Goal: Task Accomplishment & Management: Manage account settings

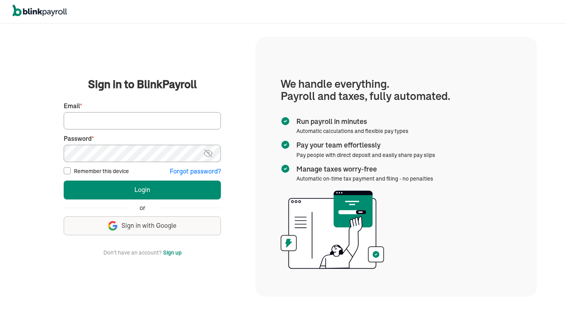
click at [188, 119] on input "Email *" at bounding box center [142, 120] width 157 height 17
type input "store7851@theupsstore.com"
click at [64, 180] on button "Login" at bounding box center [142, 189] width 157 height 19
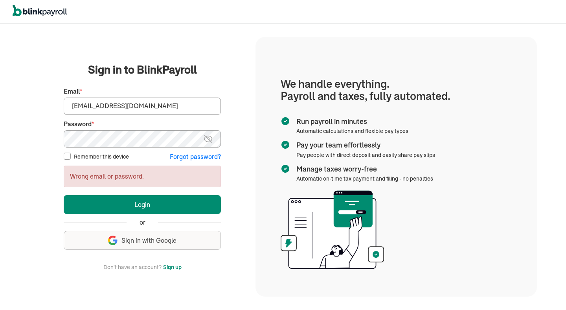
click at [137, 148] on fieldset "First Name * Last Name * Preferred phone number * Email * store7851@theupsstore…" at bounding box center [142, 121] width 157 height 79
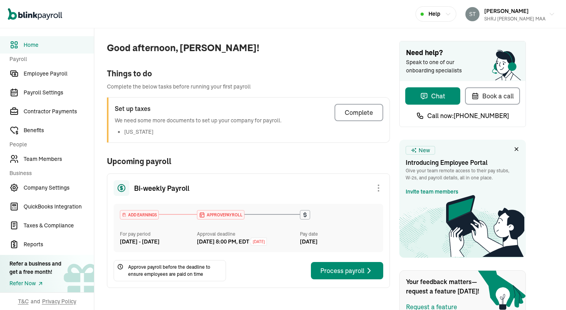
scroll to position [90, 0]
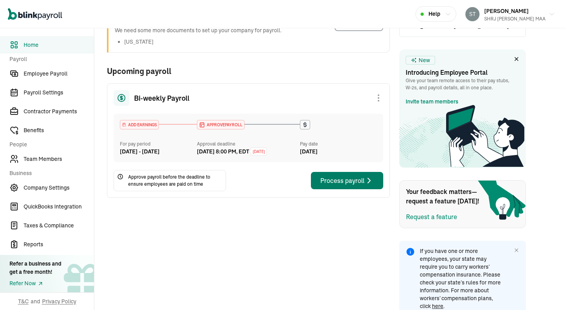
click at [350, 185] on div "Process payroll" at bounding box center [346, 180] width 53 height 9
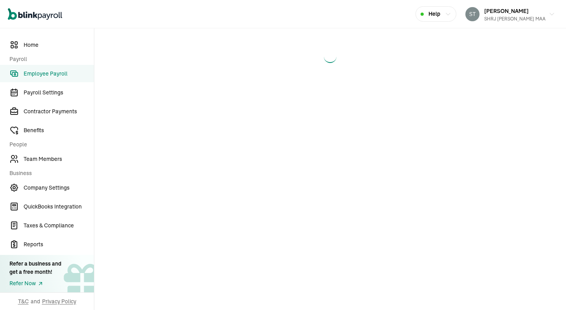
select select "direct_deposit"
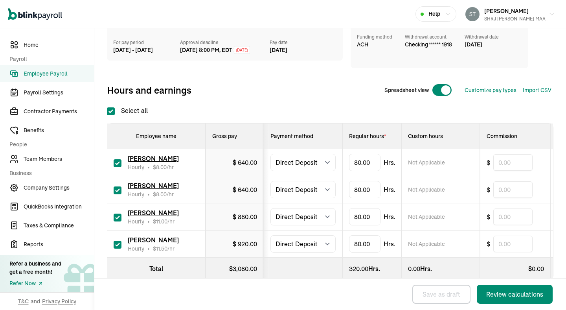
scroll to position [129, 0]
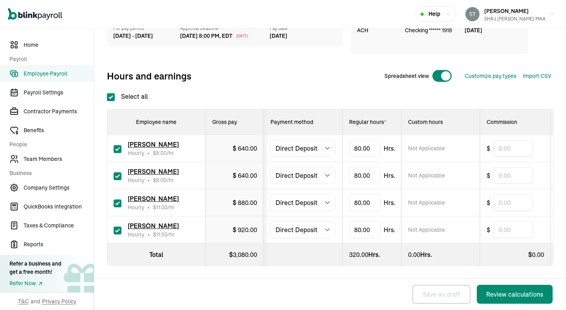
click at [154, 227] on span "[PERSON_NAME]" at bounding box center [153, 226] width 51 height 8
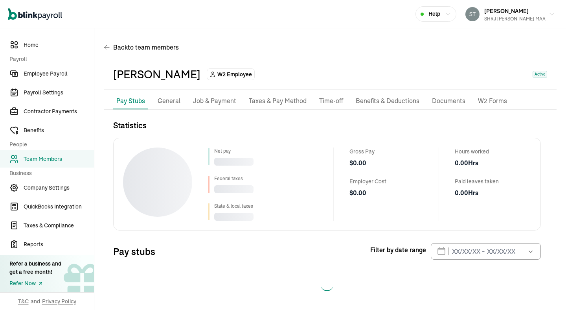
scroll to position [5, 0]
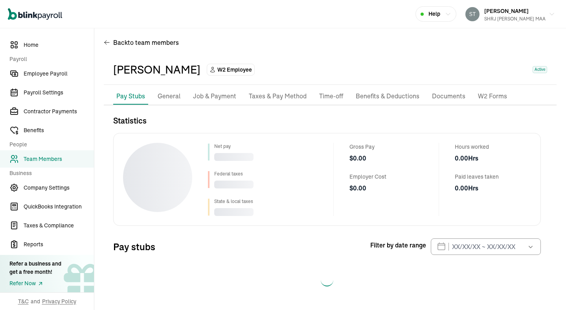
select select "2025"
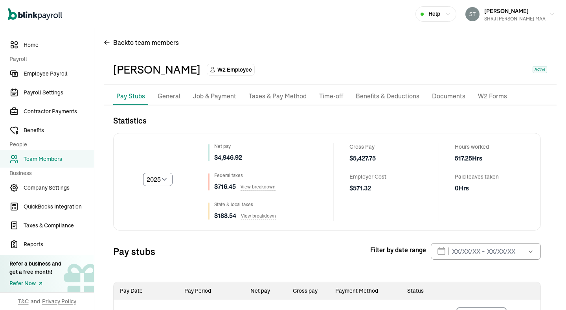
click at [216, 98] on p "Job & Payment" at bounding box center [214, 96] width 43 height 10
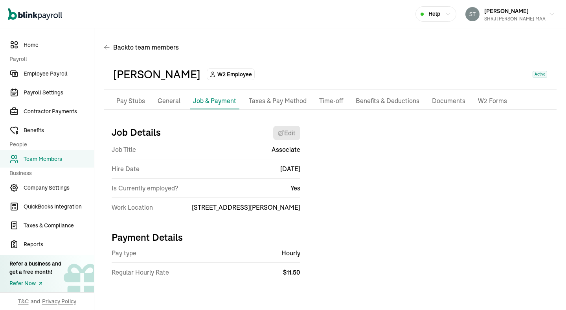
scroll to position [6, 0]
select select "[STREET_ADDRESS][PERSON_NAME]"
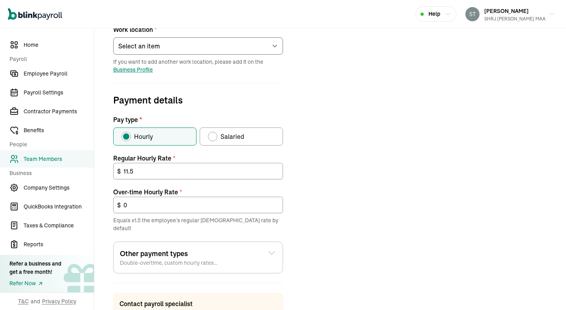
scroll to position [222, 0]
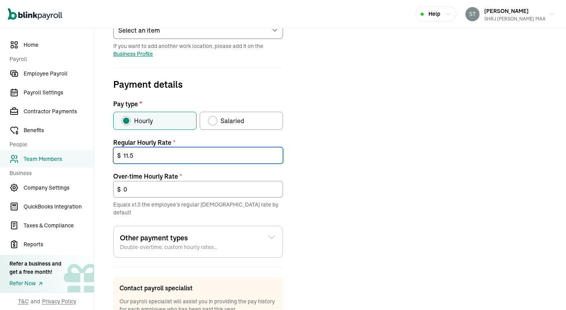
click at [176, 154] on input "11.5" at bounding box center [198, 155] width 170 height 17
type input "11.25"
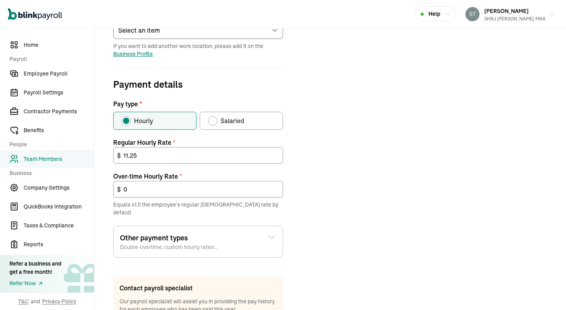
click at [325, 177] on div "Job details Job title (optional) Associate Hire date * [DATE] [DATE] Mon Tue We…" at bounding box center [330, 127] width 453 height 460
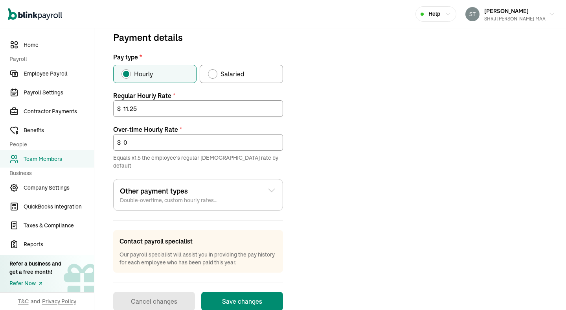
scroll to position [279, 0]
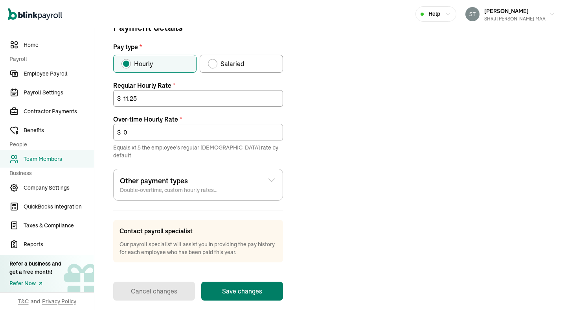
click at [237, 284] on button "Save changes" at bounding box center [242, 290] width 82 height 19
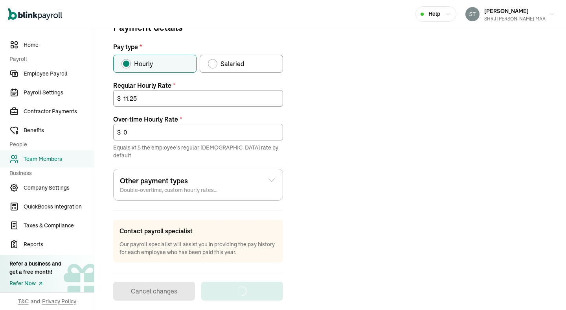
scroll to position [6, 0]
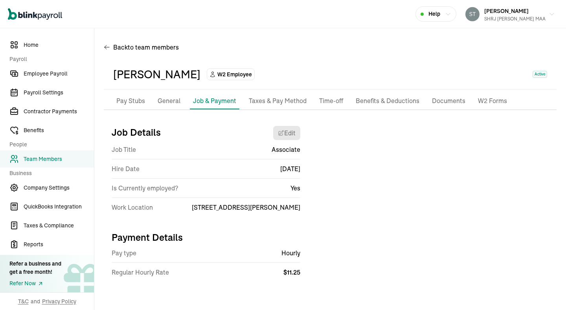
click at [135, 96] on p "Pay Stubs" at bounding box center [130, 101] width 29 height 10
select select "2025"
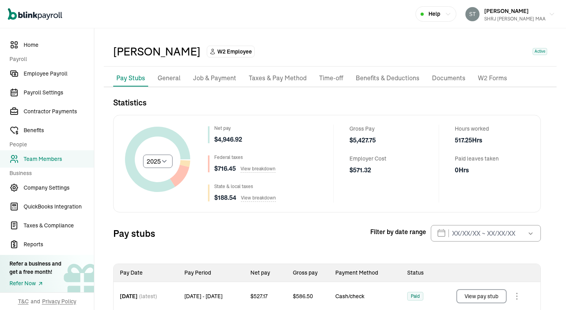
scroll to position [0, 0]
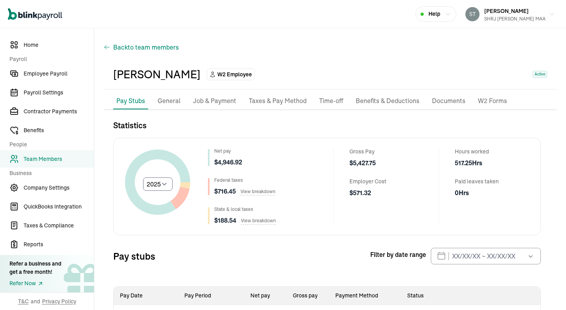
click at [110, 48] on icon "button" at bounding box center [107, 46] width 6 height 9
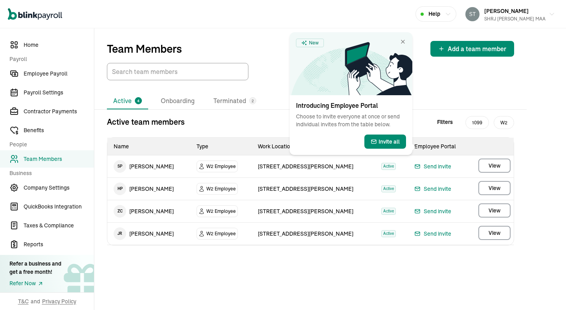
click at [62, 76] on span "Employee Payroll" at bounding box center [59, 74] width 70 height 8
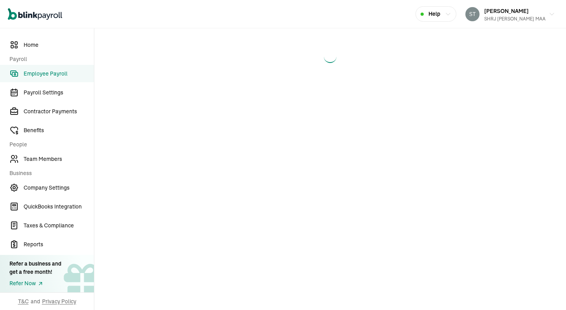
select select "direct_deposit"
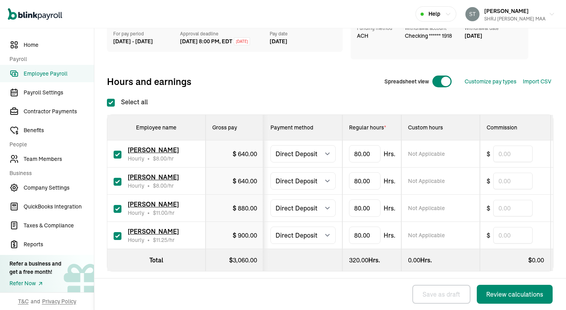
scroll to position [129, 0]
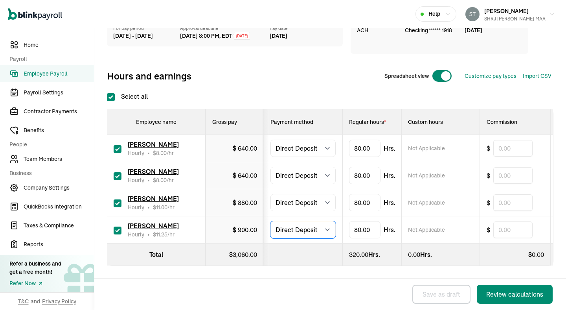
click at [306, 232] on select "Select method Direct Deposit Cash/Check" at bounding box center [302, 229] width 65 height 17
click at [270, 221] on select "Select method Direct Deposit Cash/Check" at bounding box center [302, 229] width 65 height 17
type input "50"
click at [365, 208] on input "80" at bounding box center [364, 202] width 31 height 17
type input "35"
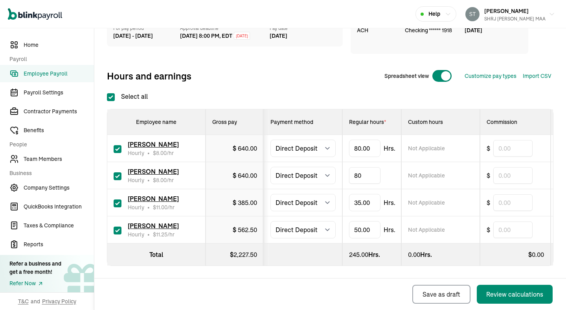
click at [366, 172] on input "80" at bounding box center [364, 175] width 31 height 17
type input "70"
click at [359, 146] on input "80" at bounding box center [364, 148] width 31 height 17
type input "70"
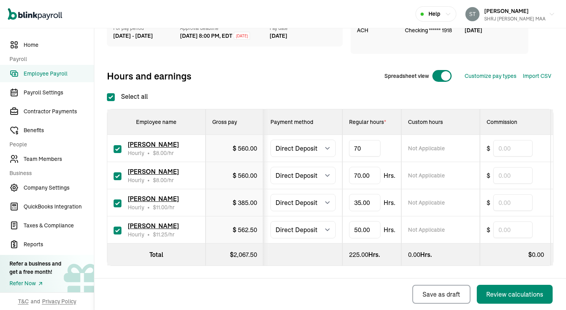
click at [371, 90] on div "Run payroll before 8:00 PM, EDT [DATE] Please make sure you approve this payrol…" at bounding box center [330, 109] width 447 height 313
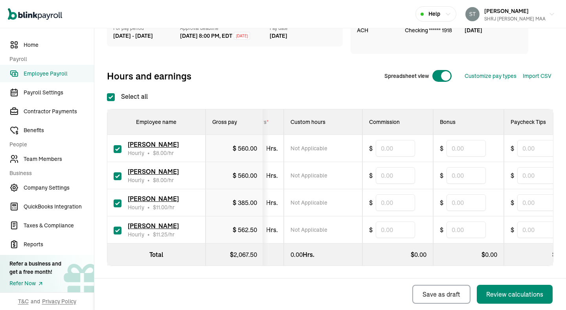
scroll to position [0, 0]
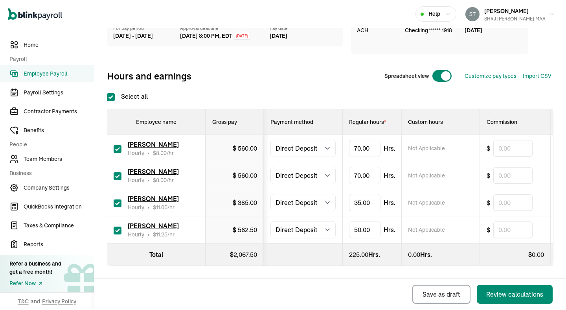
click at [326, 288] on div "Back Save as draft Review calculations" at bounding box center [328, 293] width 468 height 31
click at [511, 295] on div "Review calculations" at bounding box center [514, 293] width 57 height 9
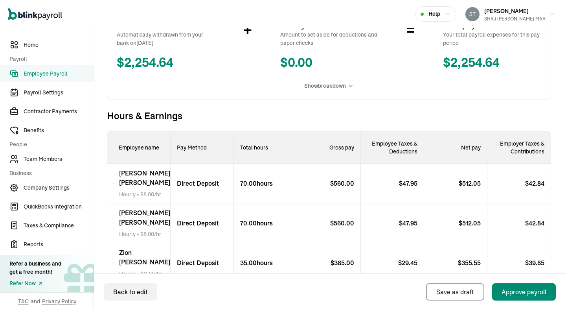
scroll to position [289, 0]
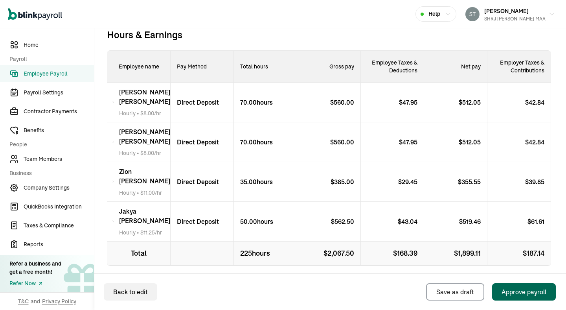
click at [513, 292] on div "Approve payroll" at bounding box center [524, 291] width 45 height 9
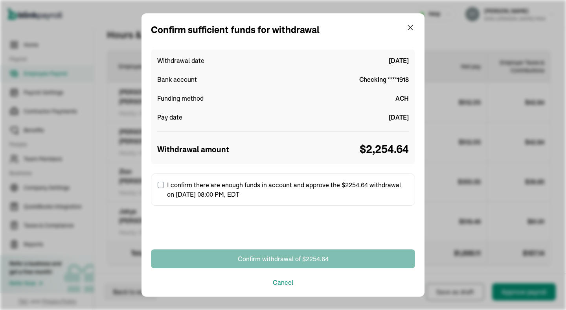
click at [169, 186] on label "I confirm there are enough funds in account and approve the $2254.64 withdrawal…" at bounding box center [283, 189] width 264 height 32
click at [164, 186] on input "I confirm there are enough funds in account and approve the $2254.64 withdrawal…" at bounding box center [161, 185] width 6 height 6
checkbox input "true"
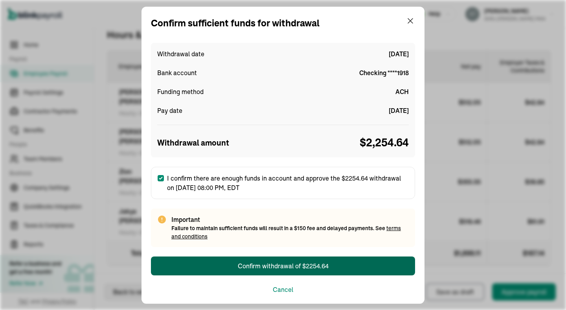
click at [250, 262] on div "Confirm withdrawal of $2254.64" at bounding box center [283, 265] width 91 height 9
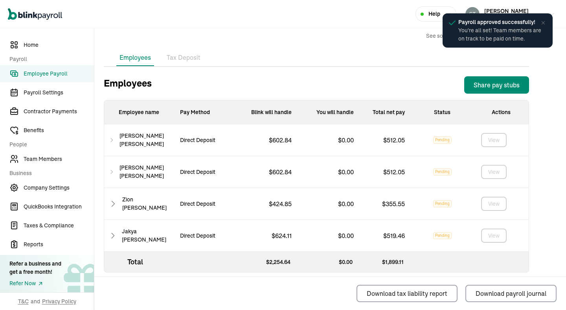
scroll to position [246, 0]
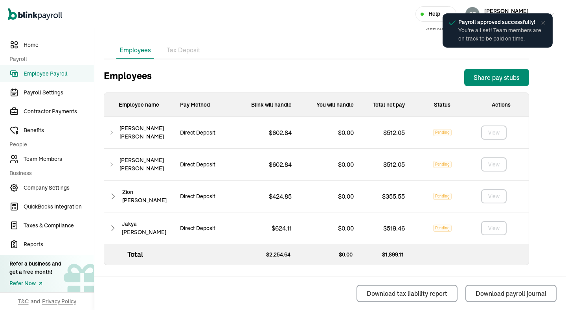
click at [545, 21] on icon at bounding box center [543, 23] width 6 height 6
